Goal: Transaction & Acquisition: Purchase product/service

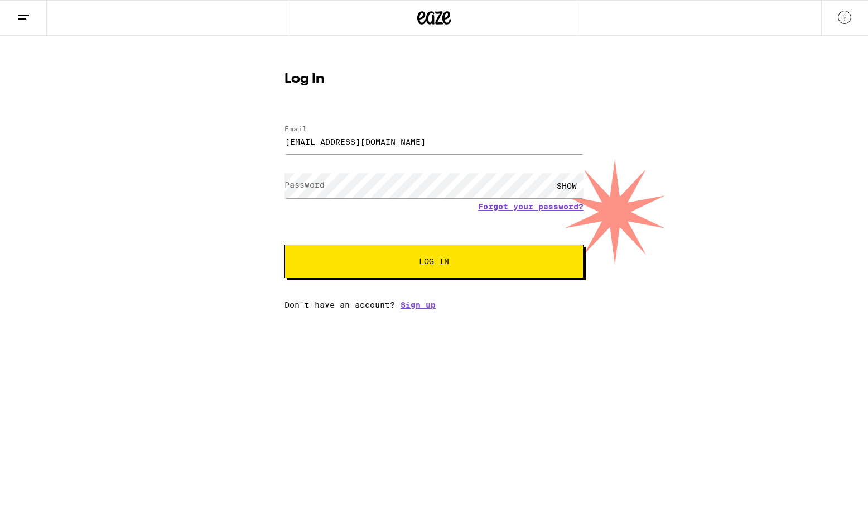
click at [219, 213] on div "Log In Email Email goderslim@gmail.com Password Password SHOW Forgot your passw…" at bounding box center [434, 172] width 868 height 273
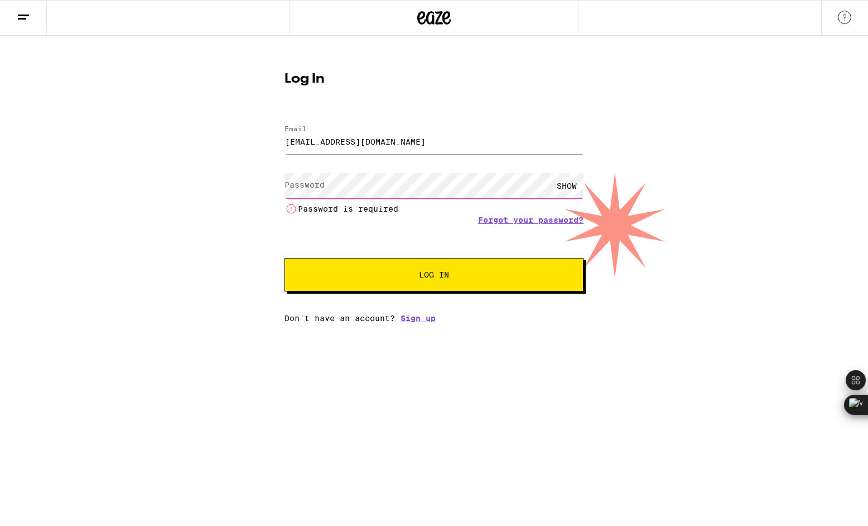
click at [309, 184] on label "Password" at bounding box center [305, 184] width 40 height 9
click at [139, 192] on div "Log In Email Email goderslim@gmail.com Password Password SHOW Password is requi…" at bounding box center [434, 179] width 868 height 287
click at [132, 78] on div "Log In Email Email goderslim@gmail.com Password Password SHOW Password is requi…" at bounding box center [434, 179] width 868 height 287
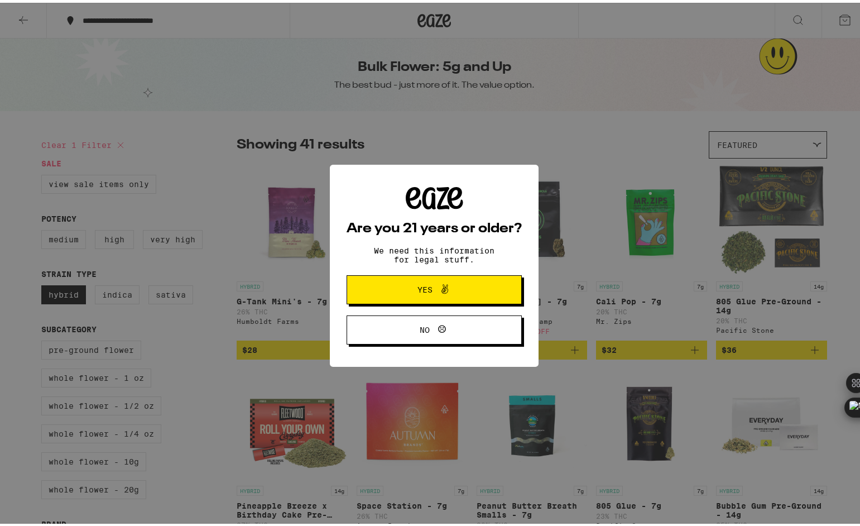
click at [429, 282] on button "Yes" at bounding box center [433, 286] width 175 height 29
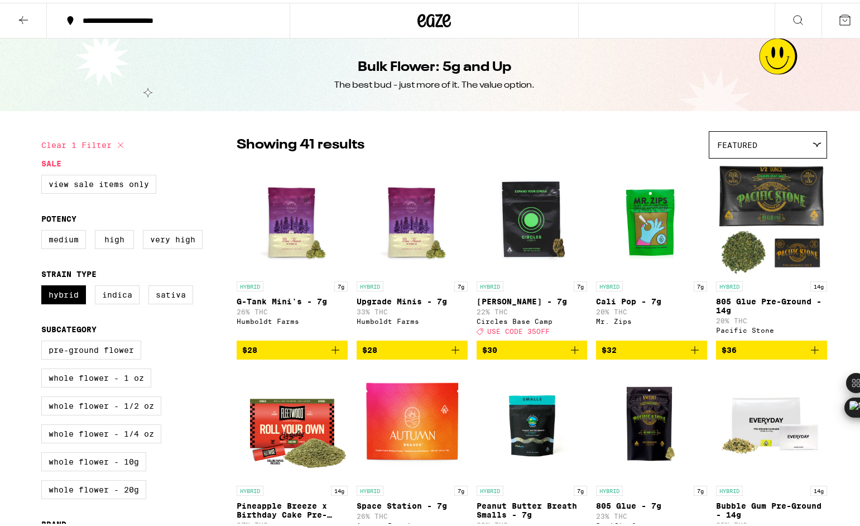
click at [429, 16] on icon at bounding box center [434, 17] width 17 height 13
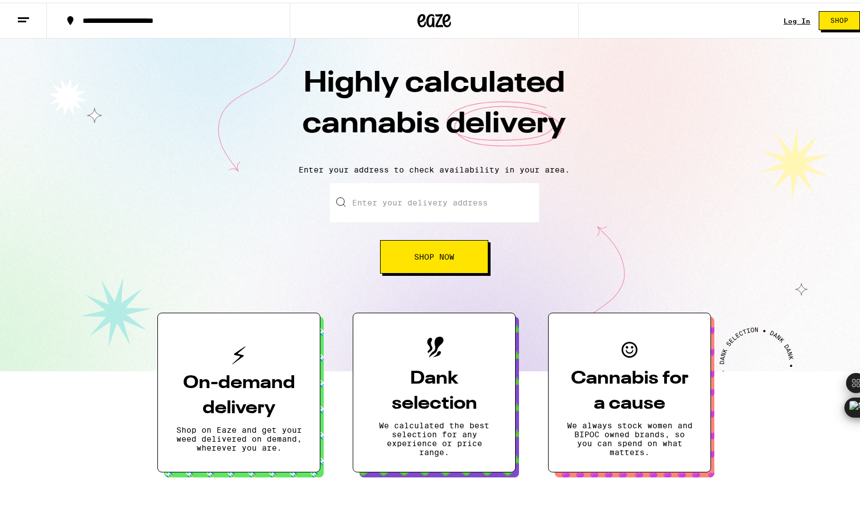
click at [444, 264] on button "Shop Now" at bounding box center [434, 253] width 108 height 33
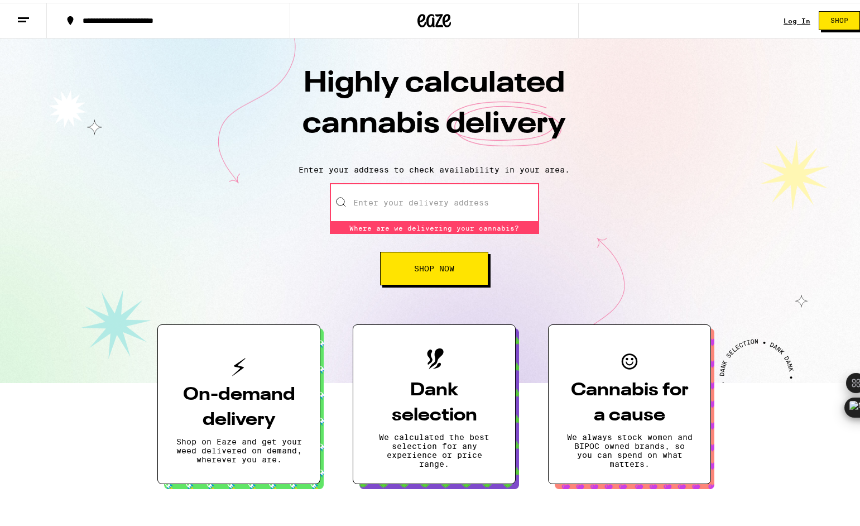
click at [388, 199] on input "Enter your delivery address" at bounding box center [434, 199] width 209 height 39
type input "[STREET_ADDRESS]"
type input "Apt 202"
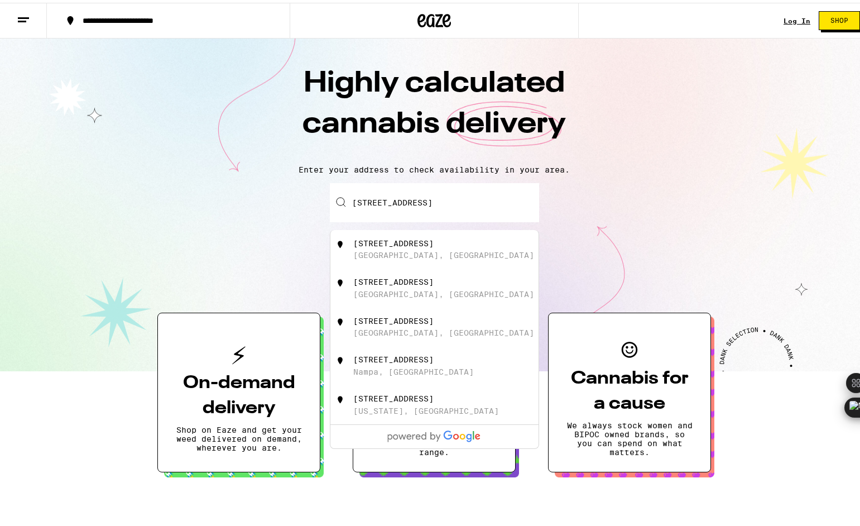
click at [386, 245] on div "[STREET_ADDRESS]" at bounding box center [393, 240] width 80 height 9
type input "[STREET_ADDRESS]"
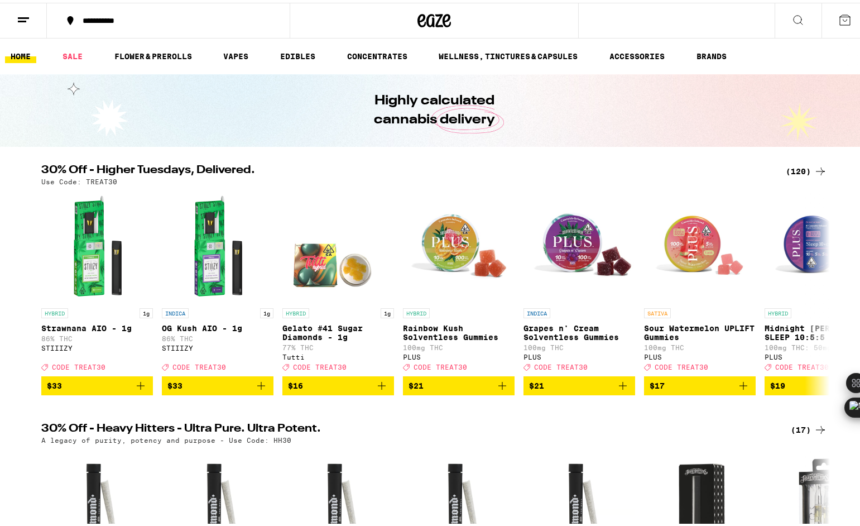
click at [838, 21] on icon at bounding box center [844, 17] width 13 height 13
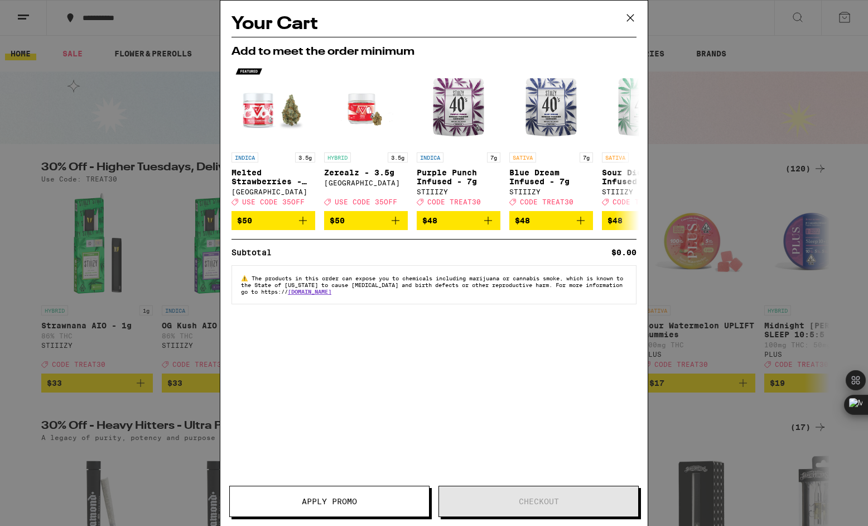
click at [636, 20] on icon at bounding box center [630, 17] width 17 height 17
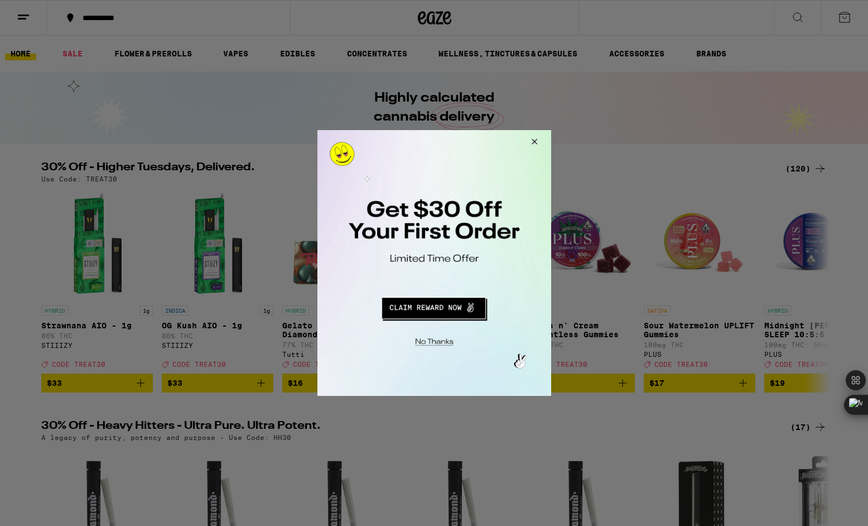
click at [22, 16] on div at bounding box center [434, 263] width 868 height 526
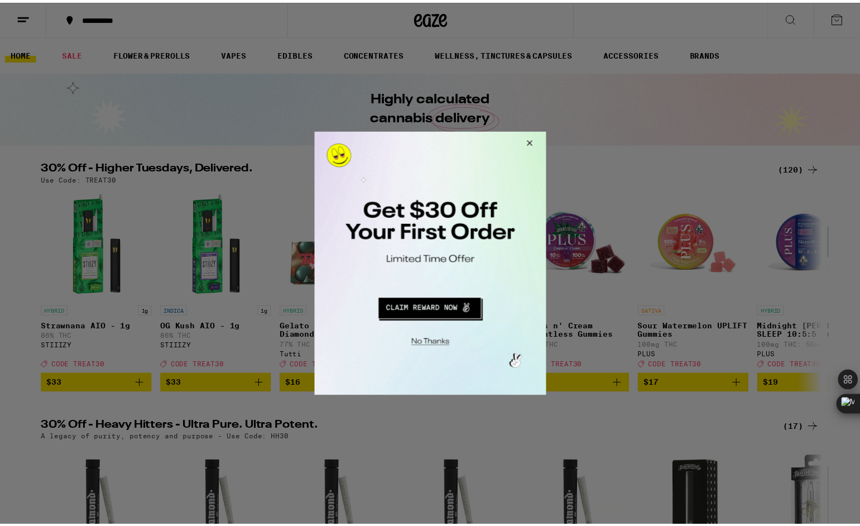
click at [533, 138] on button "Close Modal" at bounding box center [529, 144] width 30 height 27
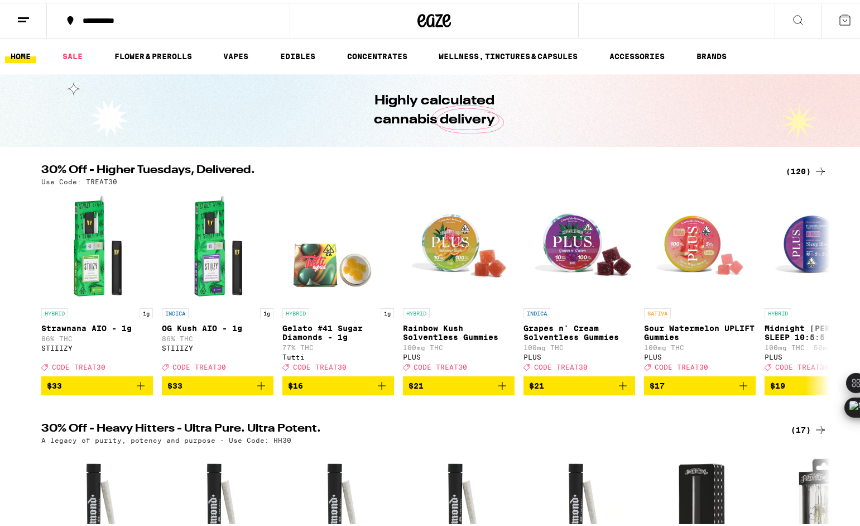
click at [28, 16] on icon at bounding box center [23, 17] width 13 height 13
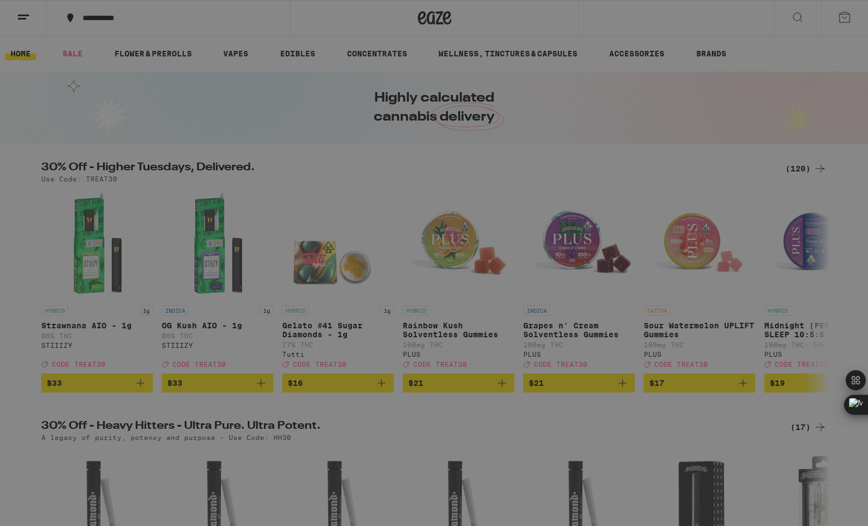
click at [126, 57] on span "Log In" at bounding box center [154, 59] width 105 height 8
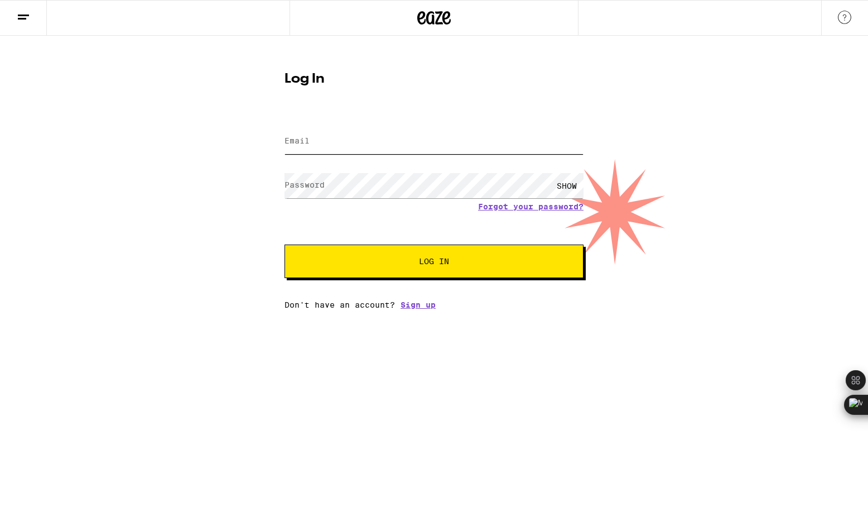
click at [330, 143] on input "Email" at bounding box center [434, 141] width 299 height 25
type input "[EMAIL_ADDRESS][DOMAIN_NAME]"
click at [285, 244] on button "Log In" at bounding box center [434, 260] width 299 height 33
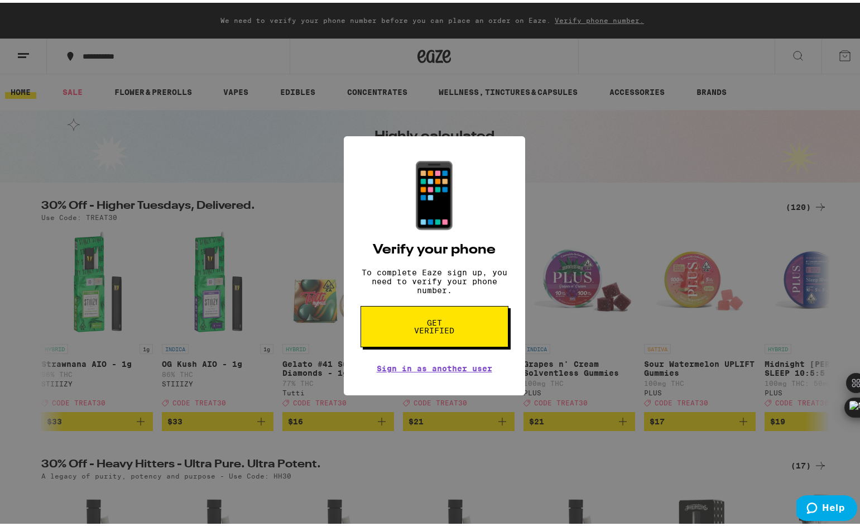
click at [419, 370] on link "Sign in as another user" at bounding box center [434, 365] width 115 height 9
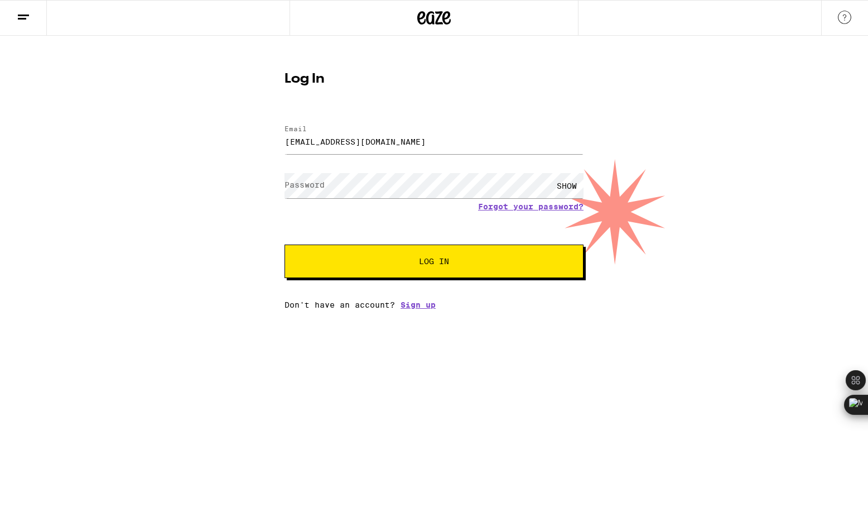
type input "shivmoshanks@gmail.com"
click at [285, 244] on button "Log In" at bounding box center [434, 260] width 299 height 33
